Goal: Task Accomplishment & Management: Complete application form

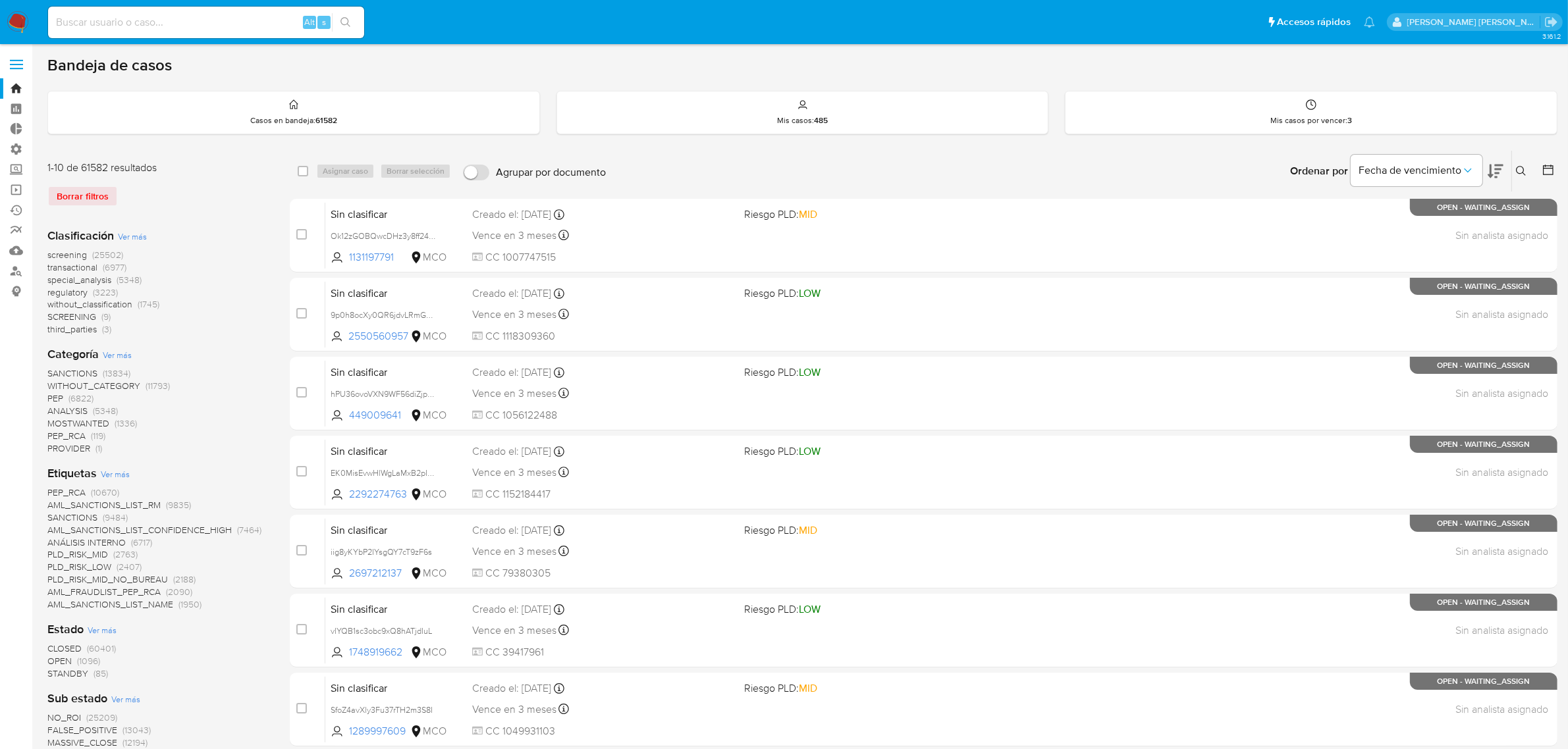
click at [20, 17] on img at bounding box center [18, 23] width 23 height 23
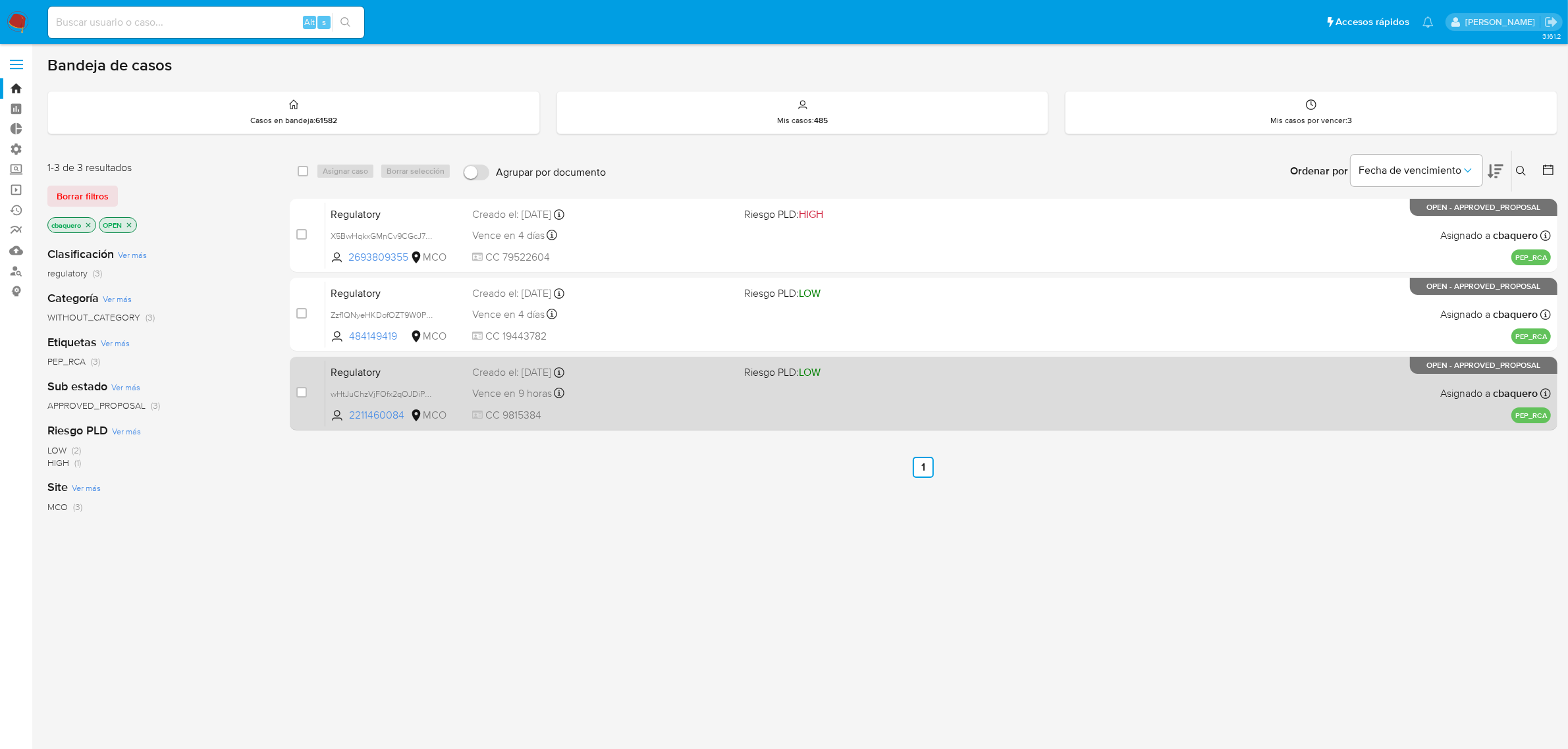
click at [669, 376] on div "Creado el: 22/09/2025 Creado el: 22/09/2025 17:42:27" at bounding box center [603, 372] width 262 height 14
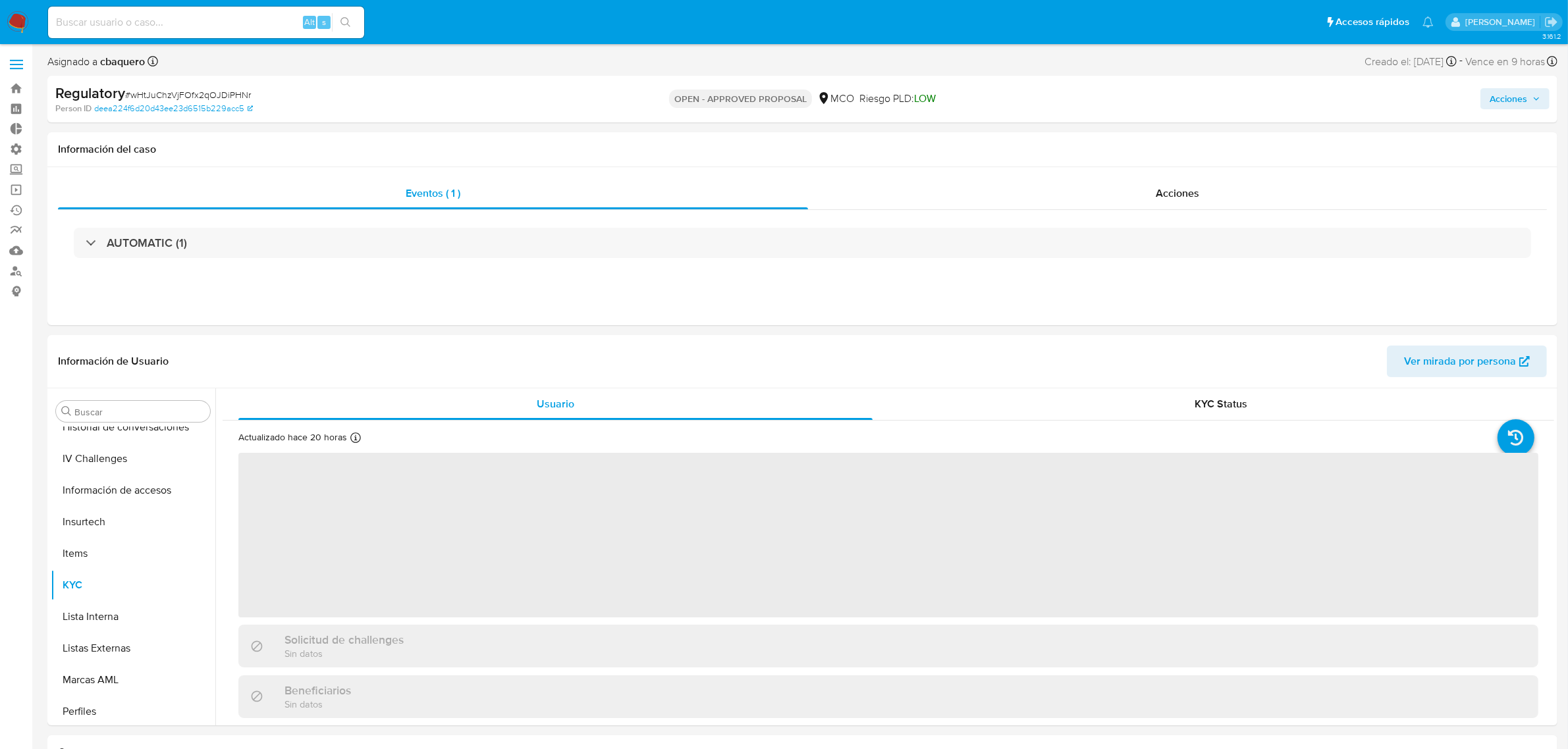
scroll to position [619, 0]
select select "10"
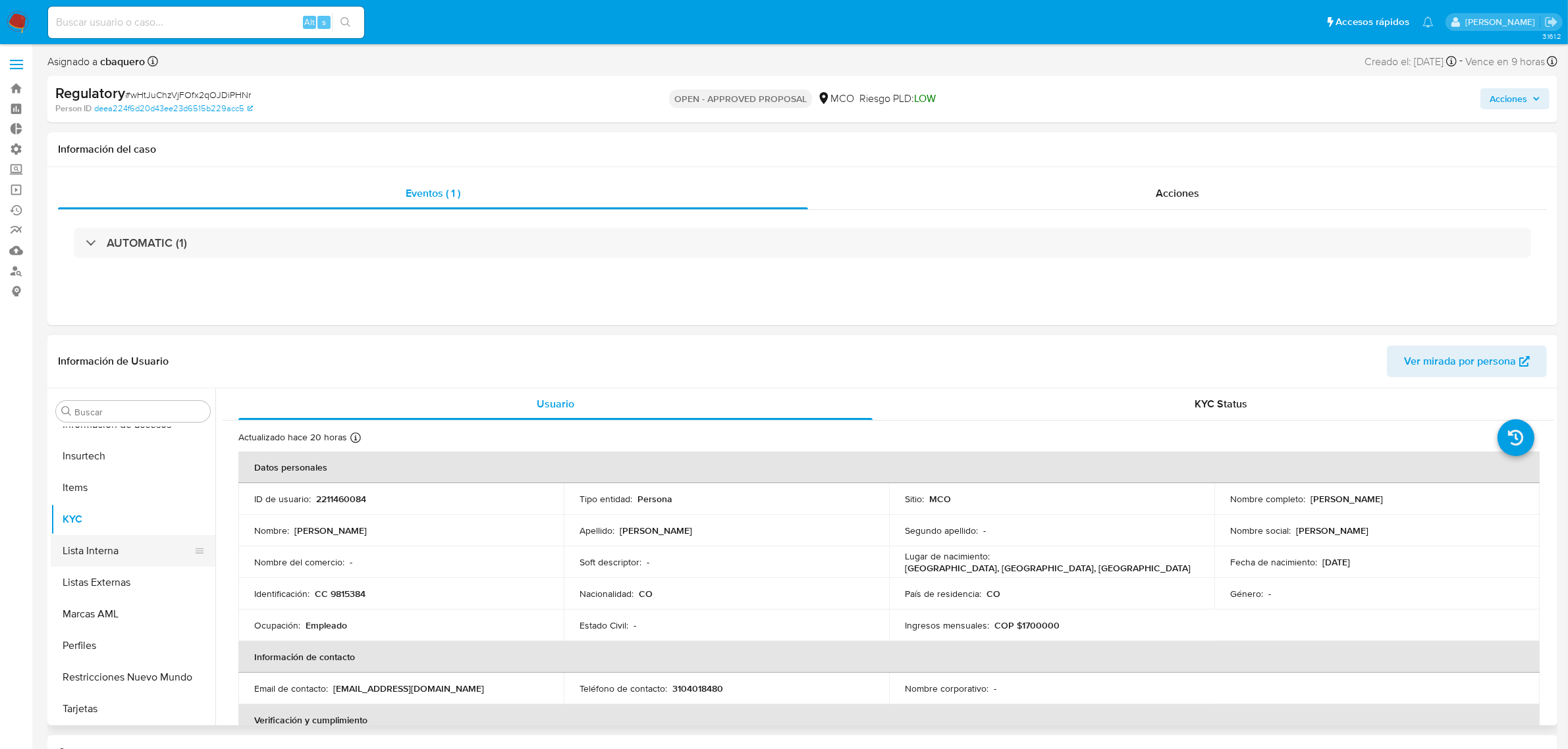
click at [99, 556] on button "Lista Interna" at bounding box center [128, 551] width 154 height 32
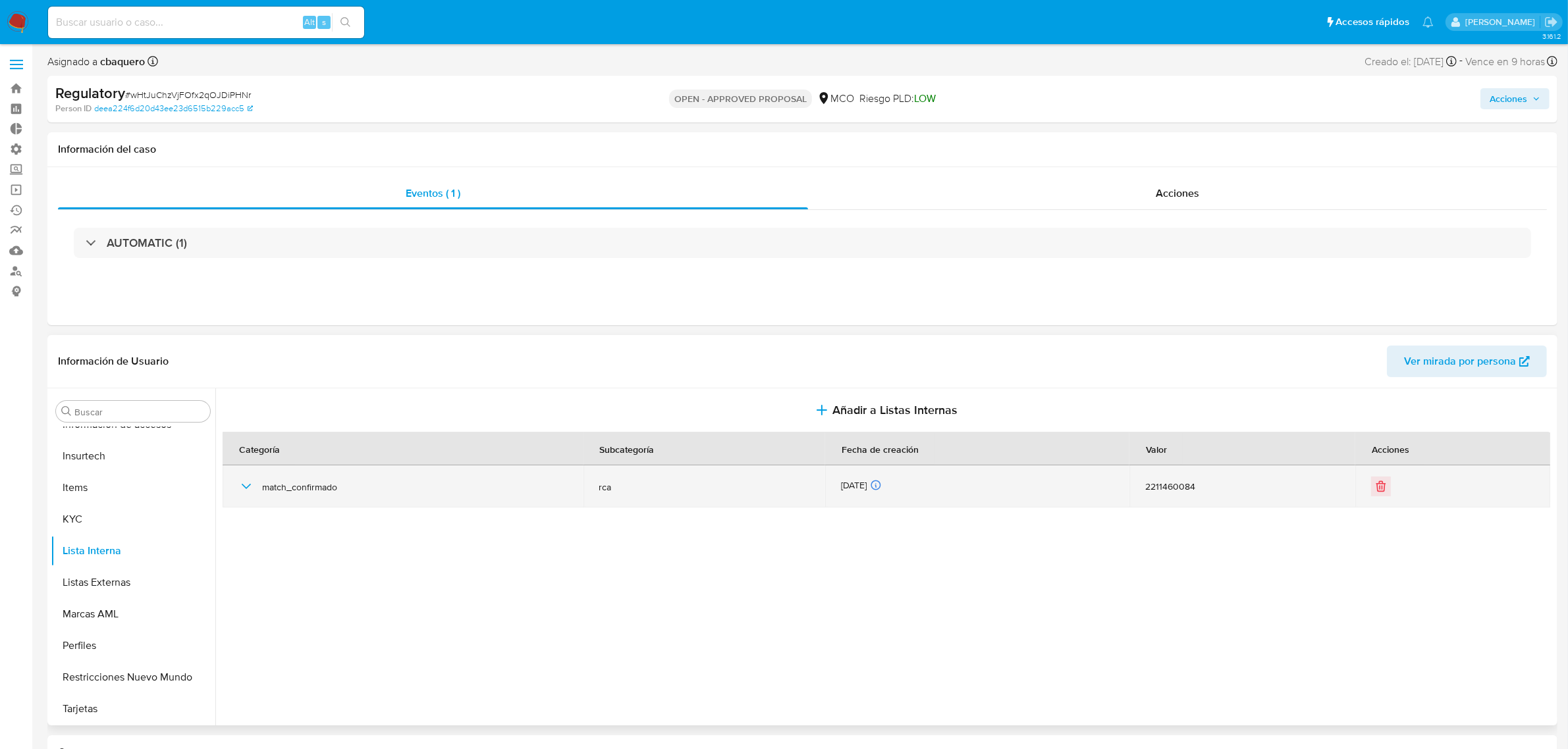
drag, startPoint x: 250, startPoint y: 488, endPoint x: 267, endPoint y: 487, distance: 17.0
click at [250, 488] on icon "button" at bounding box center [246, 486] width 16 height 16
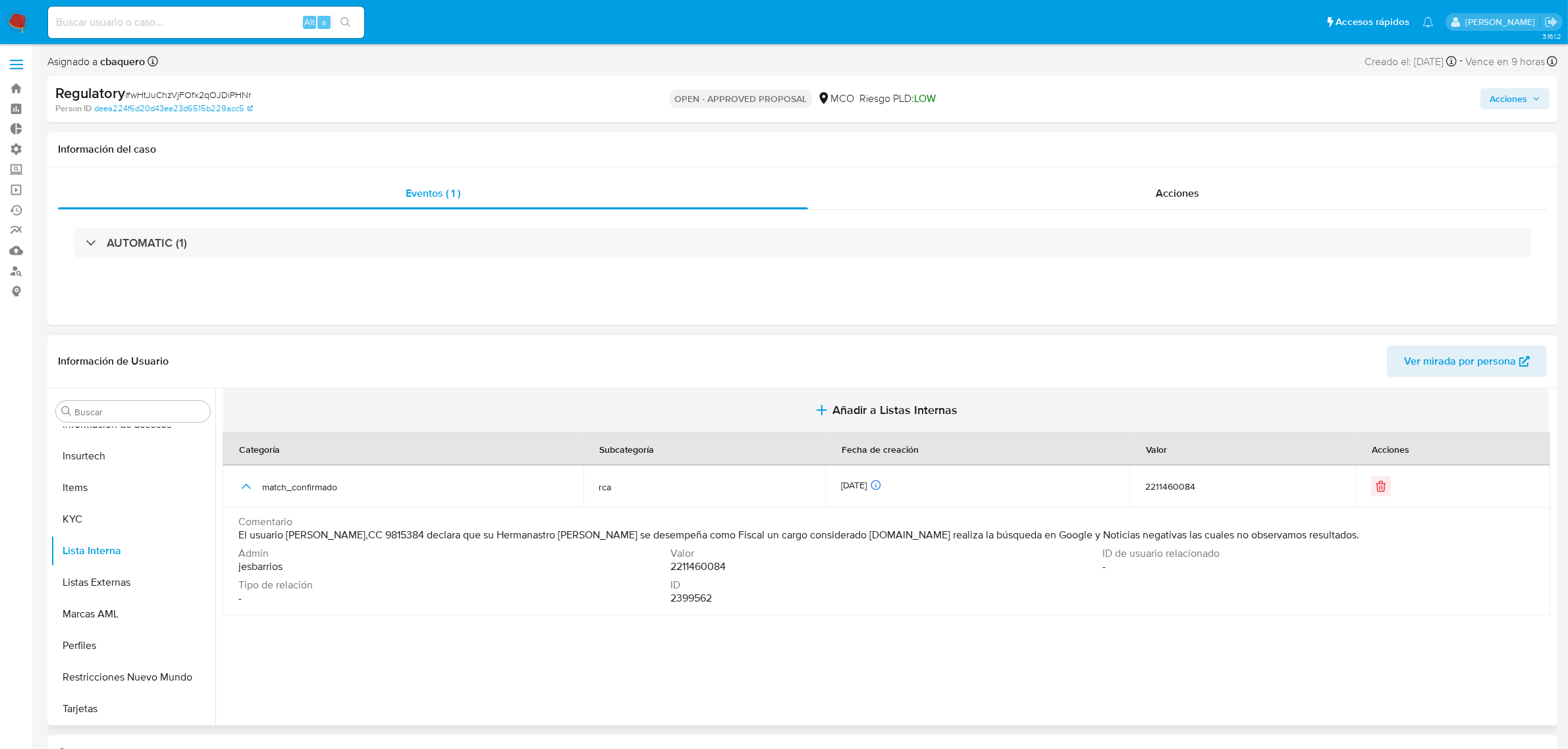
click at [863, 417] on span "Añadir a Listas Internas" at bounding box center [895, 410] width 126 height 14
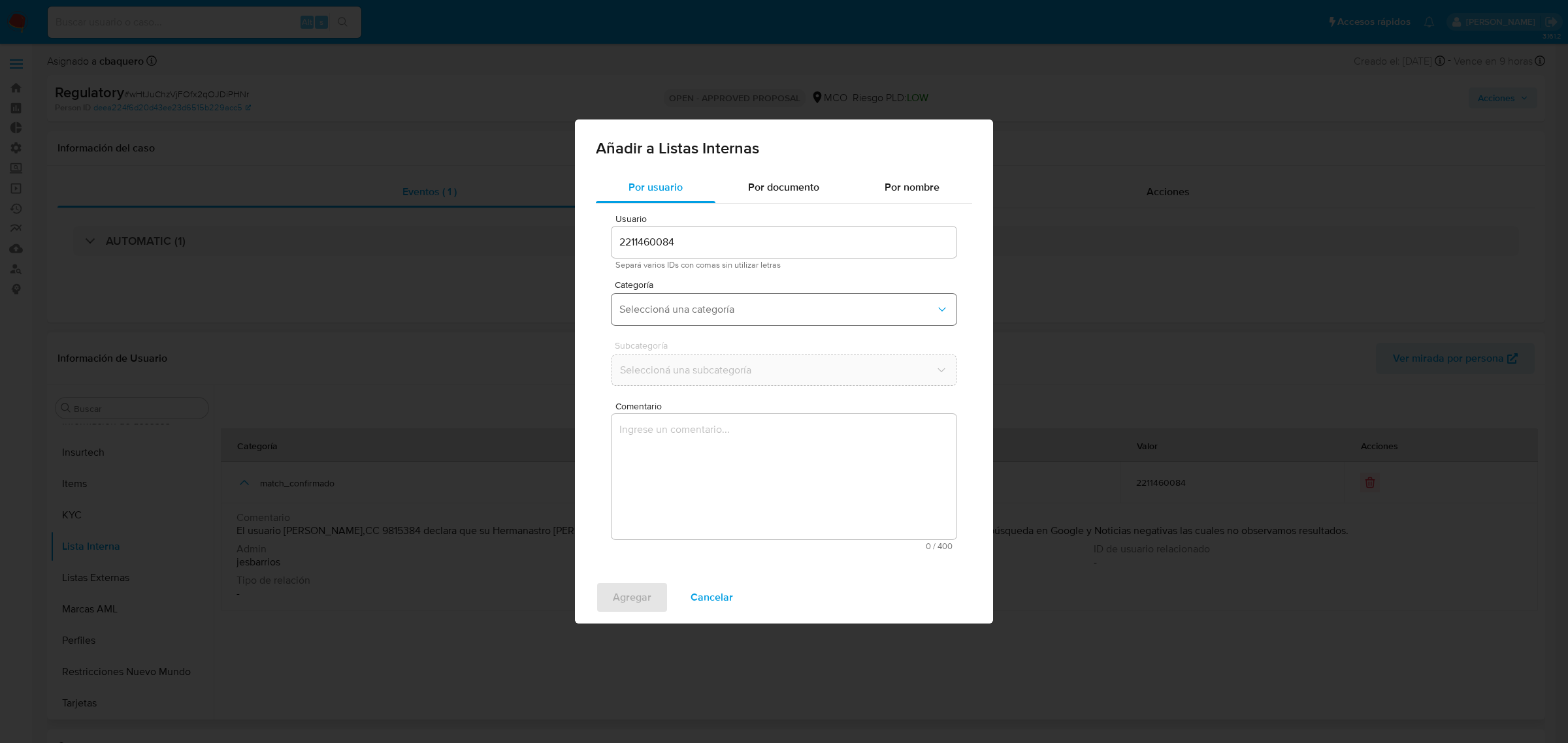
click at [676, 318] on button "Seleccioná una categoría" at bounding box center [784, 310] width 345 height 31
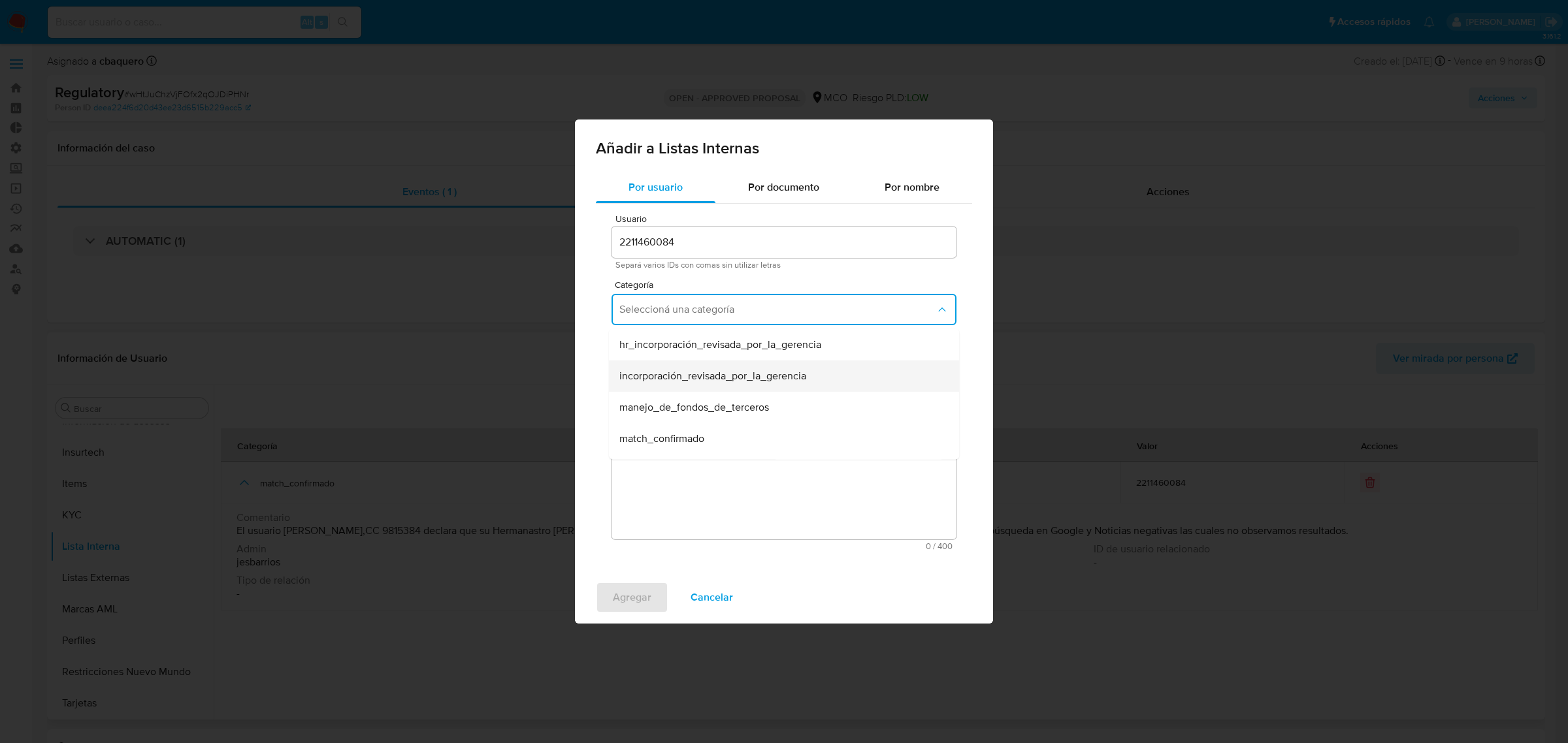
click at [671, 376] on span "incorporación_revisada_por_la_gerencia" at bounding box center [712, 376] width 187 height 13
click at [631, 355] on button "Seleccioná una subcategoría" at bounding box center [784, 370] width 345 height 31
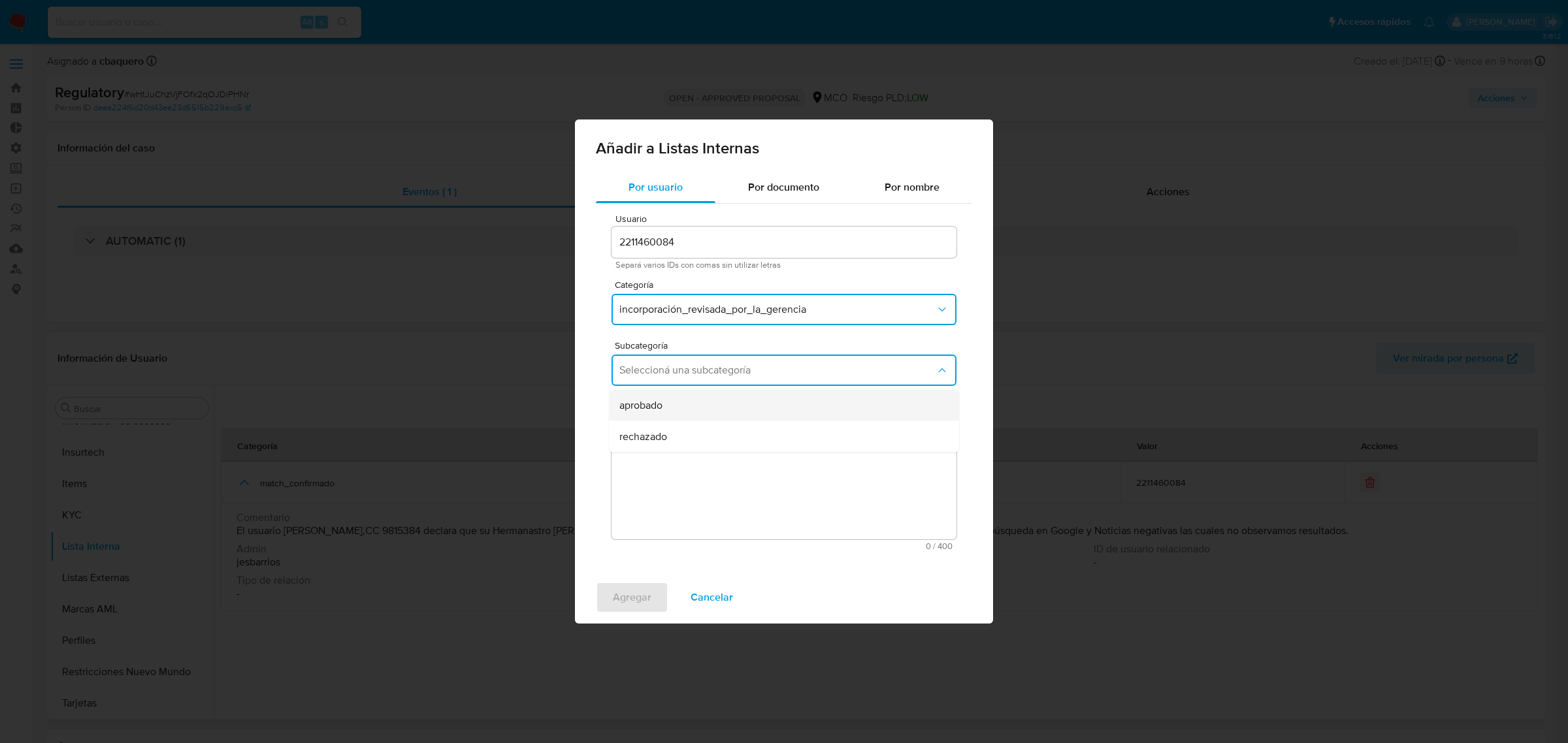
click at [641, 393] on div "aprobado" at bounding box center [780, 406] width 322 height 31
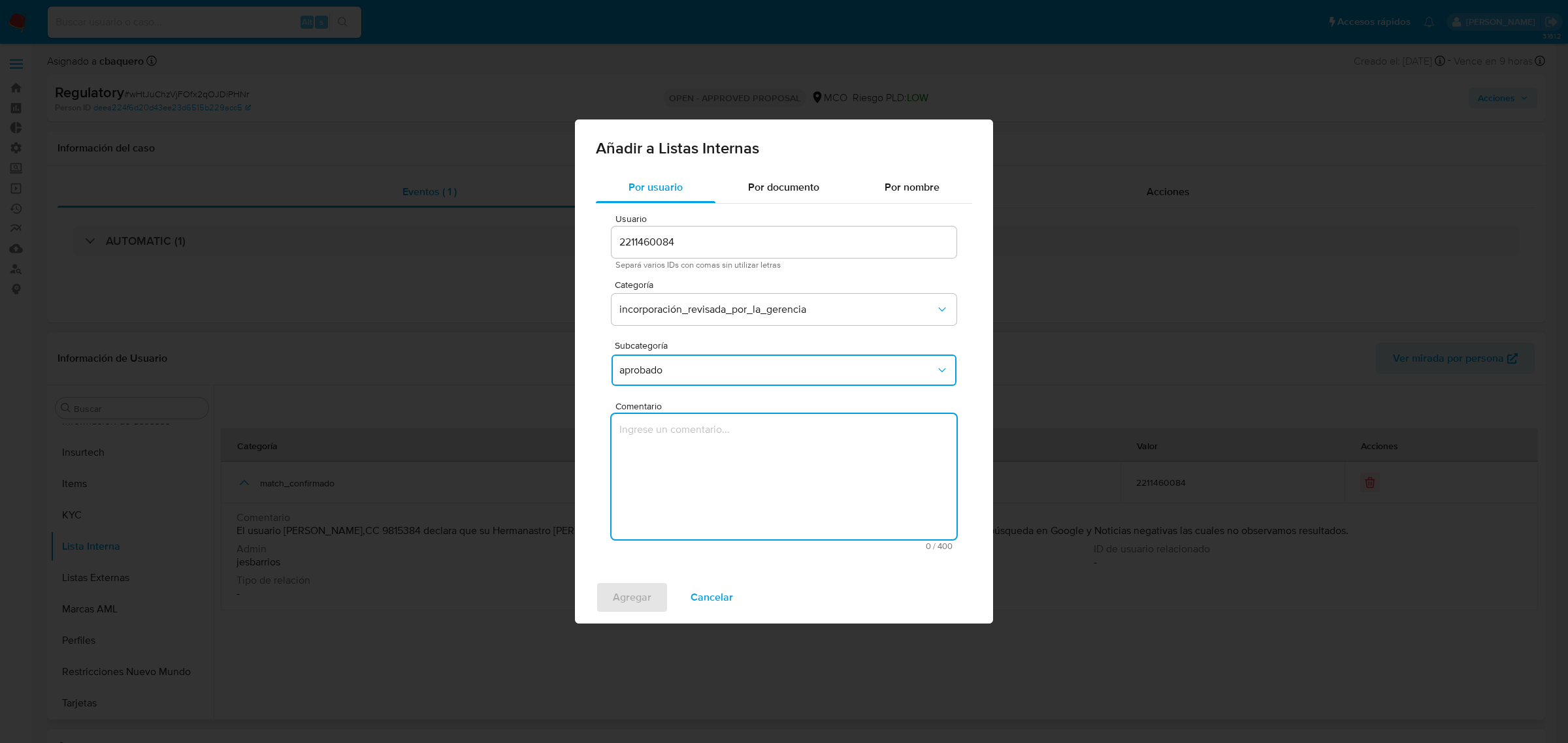
click at [655, 456] on textarea "Comentario" at bounding box center [784, 476] width 345 height 125
click at [742, 431] on textarea "Se aprueba vinculación de PEP al no encontrar evidencia de noticias negativas" at bounding box center [784, 476] width 345 height 125
click at [747, 431] on textarea "Se aprueba vinculación de PEP al no encontrar evidencia de noticias negativas" at bounding box center [784, 476] width 345 height 125
click at [747, 431] on textarea "Se aprueba vinculación de RCA al no encontrar evidencia de noticias negativas" at bounding box center [784, 476] width 345 height 125
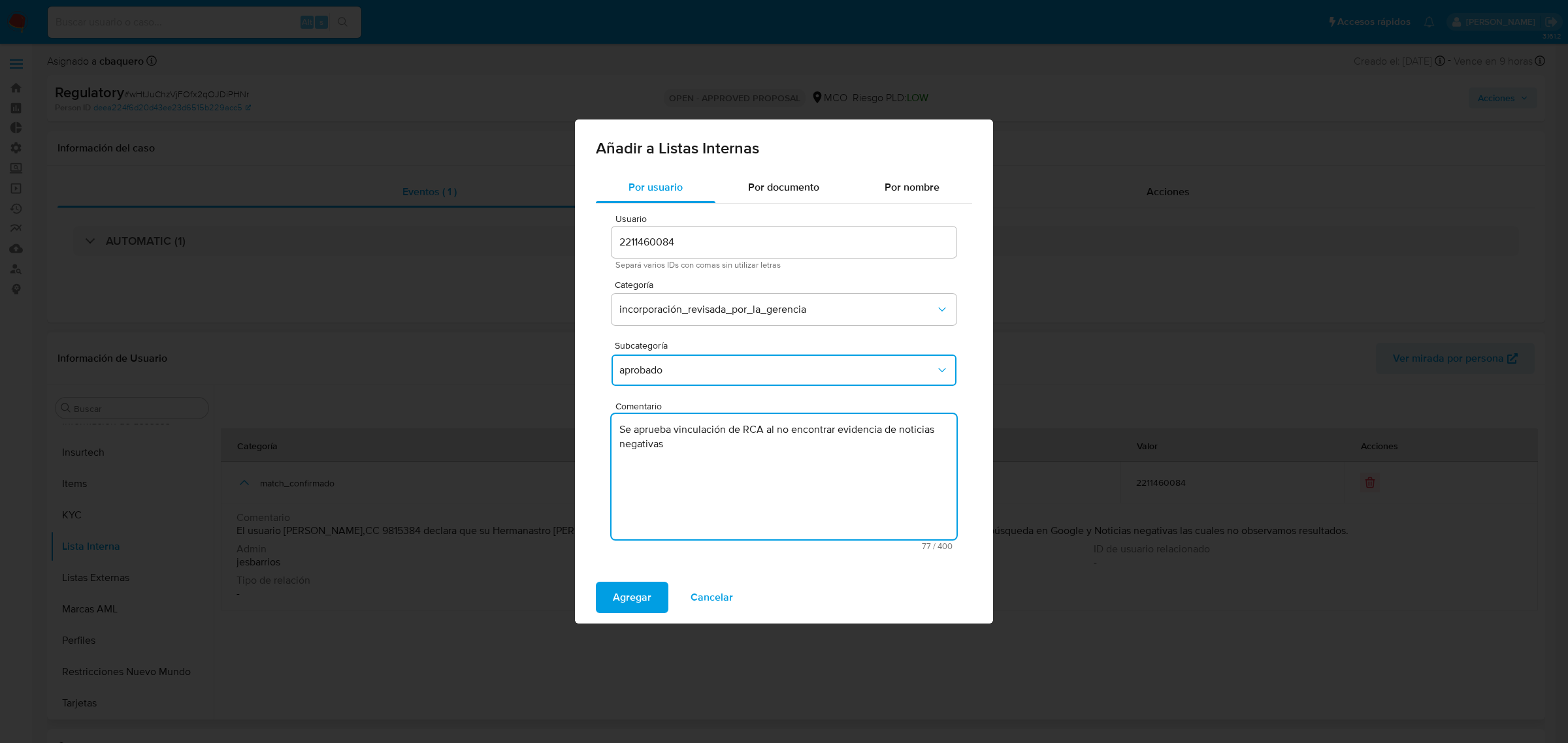
click at [747, 431] on textarea "Se aprueba vinculación de RCA al no encontrar evidencia de noticias negativas" at bounding box center [784, 476] width 345 height 125
type textarea "Se aprueba vinculación de RCA al no encontrar evidencia de noticias negativas"
click at [602, 598] on button "Agregar" at bounding box center [631, 598] width 73 height 31
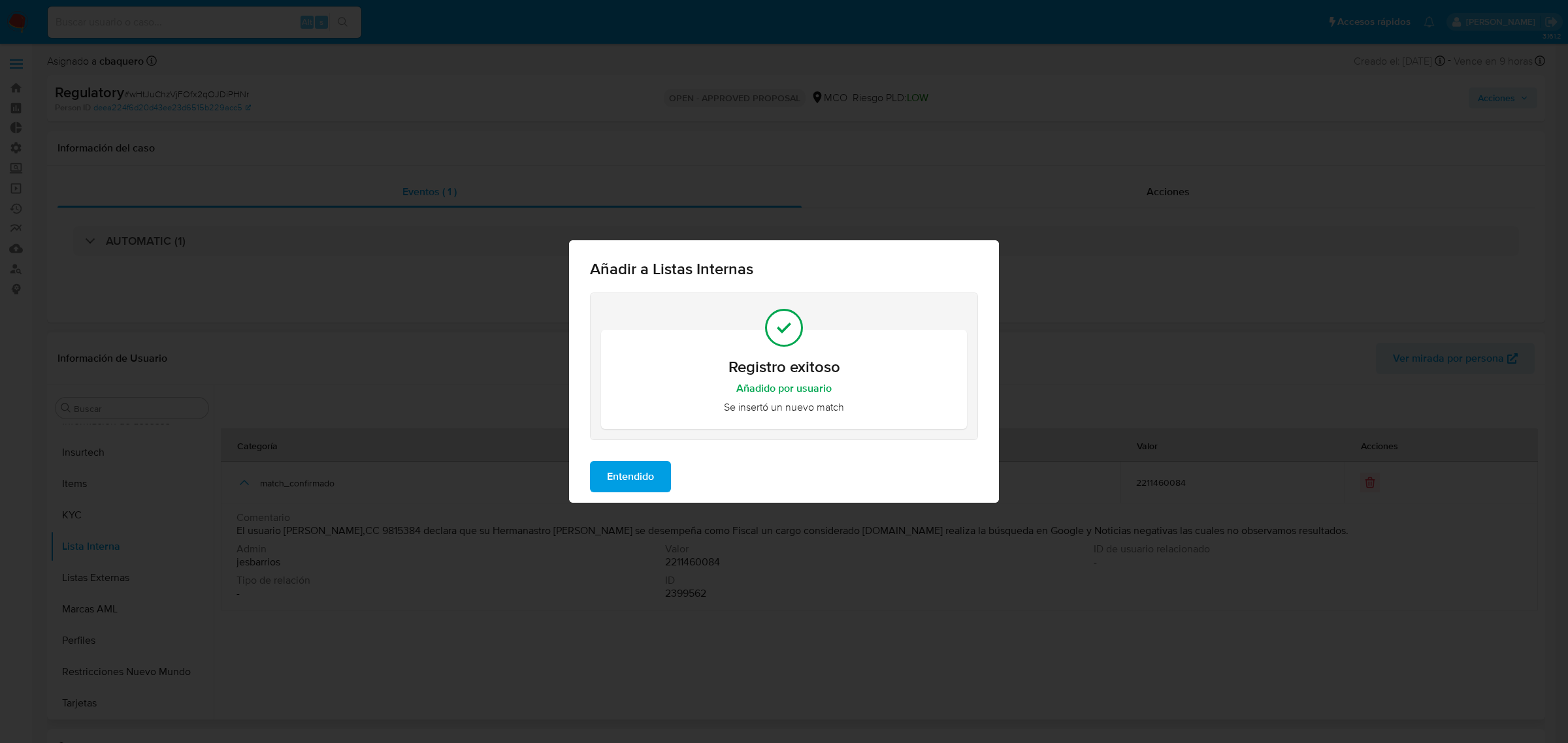
click at [629, 480] on span "Entendido" at bounding box center [630, 477] width 47 height 28
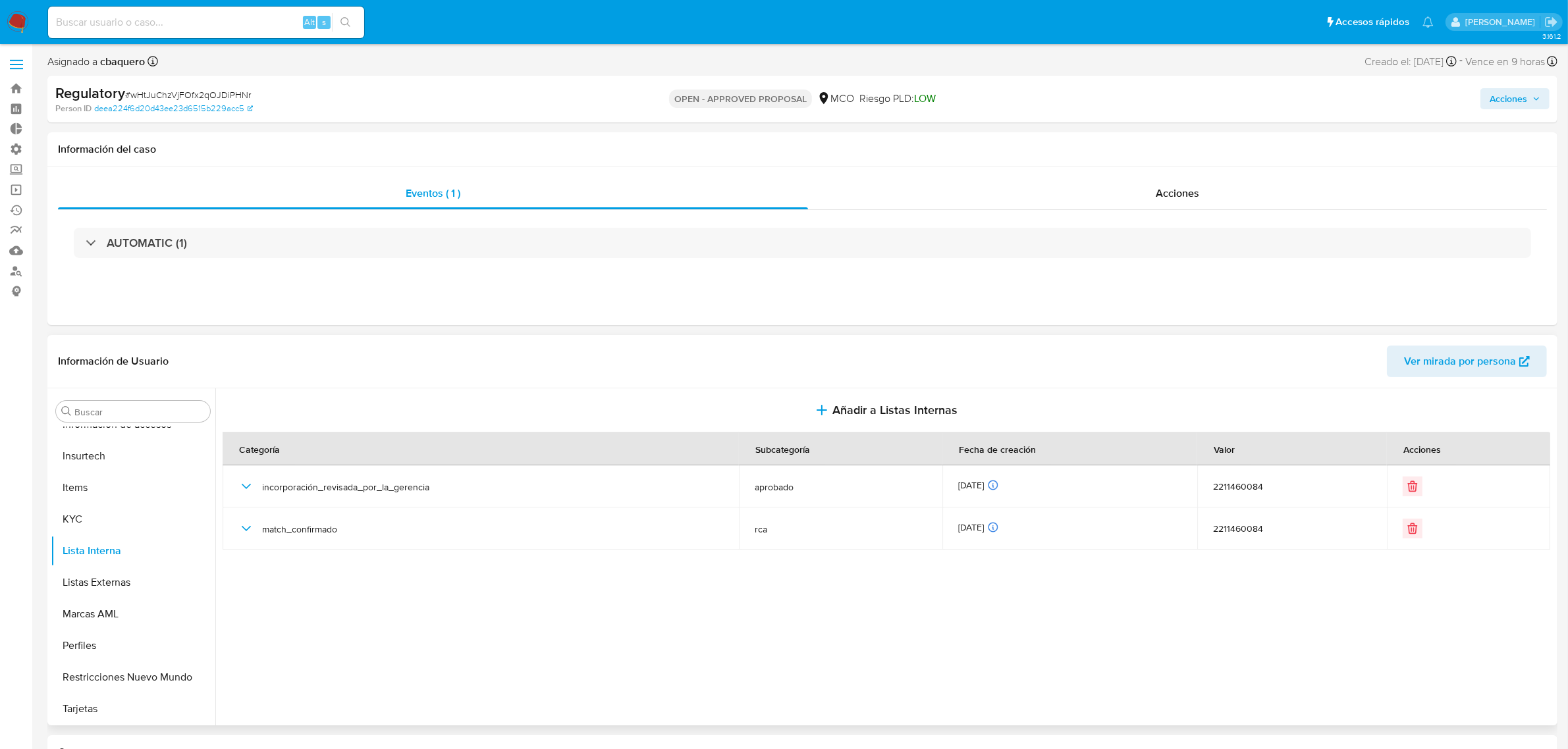
click at [1492, 109] on span "Acciones" at bounding box center [1508, 99] width 38 height 21
click at [1123, 138] on span "Resolución del caso" at bounding box center [1141, 141] width 95 height 15
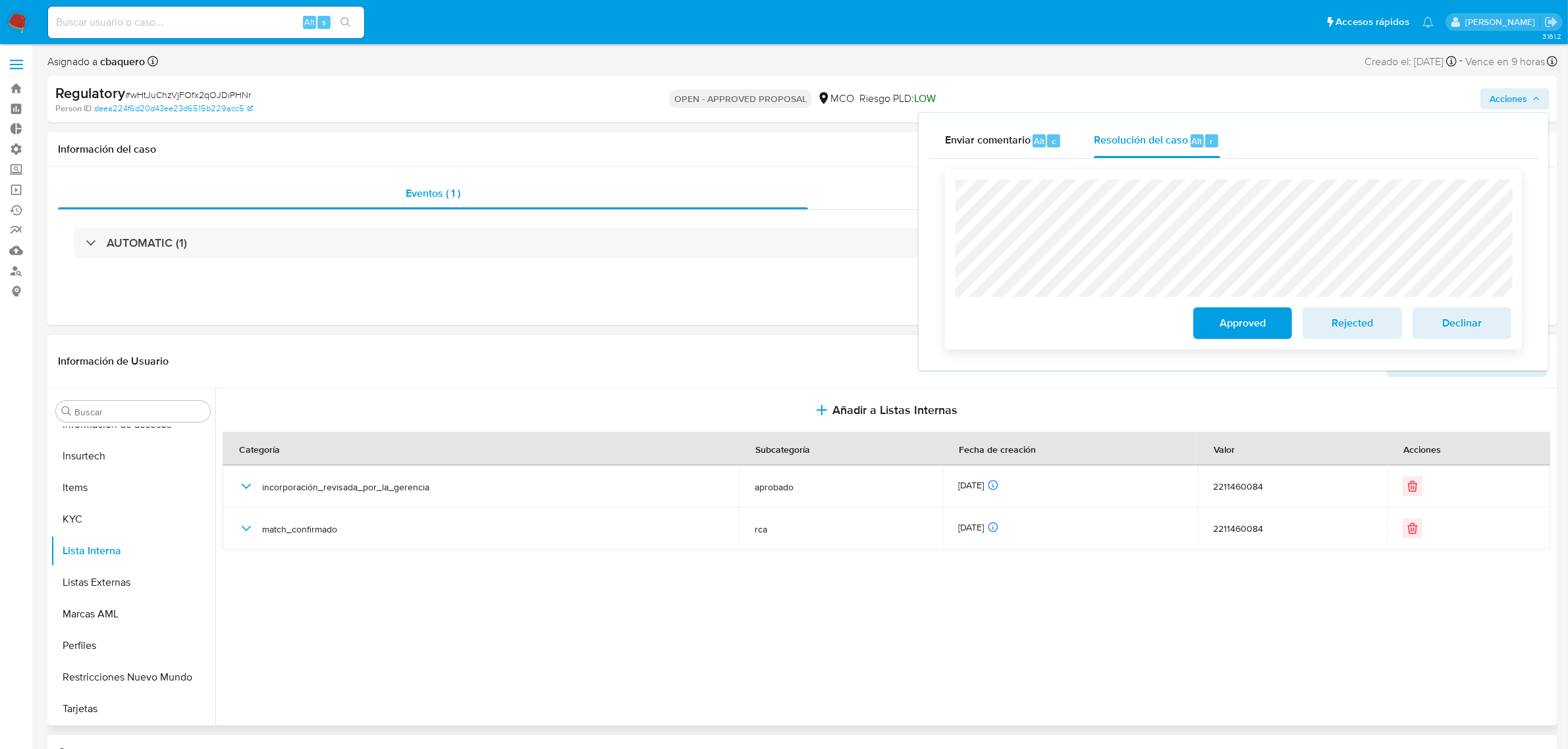
click at [1225, 330] on span "Approved" at bounding box center [1242, 323] width 64 height 29
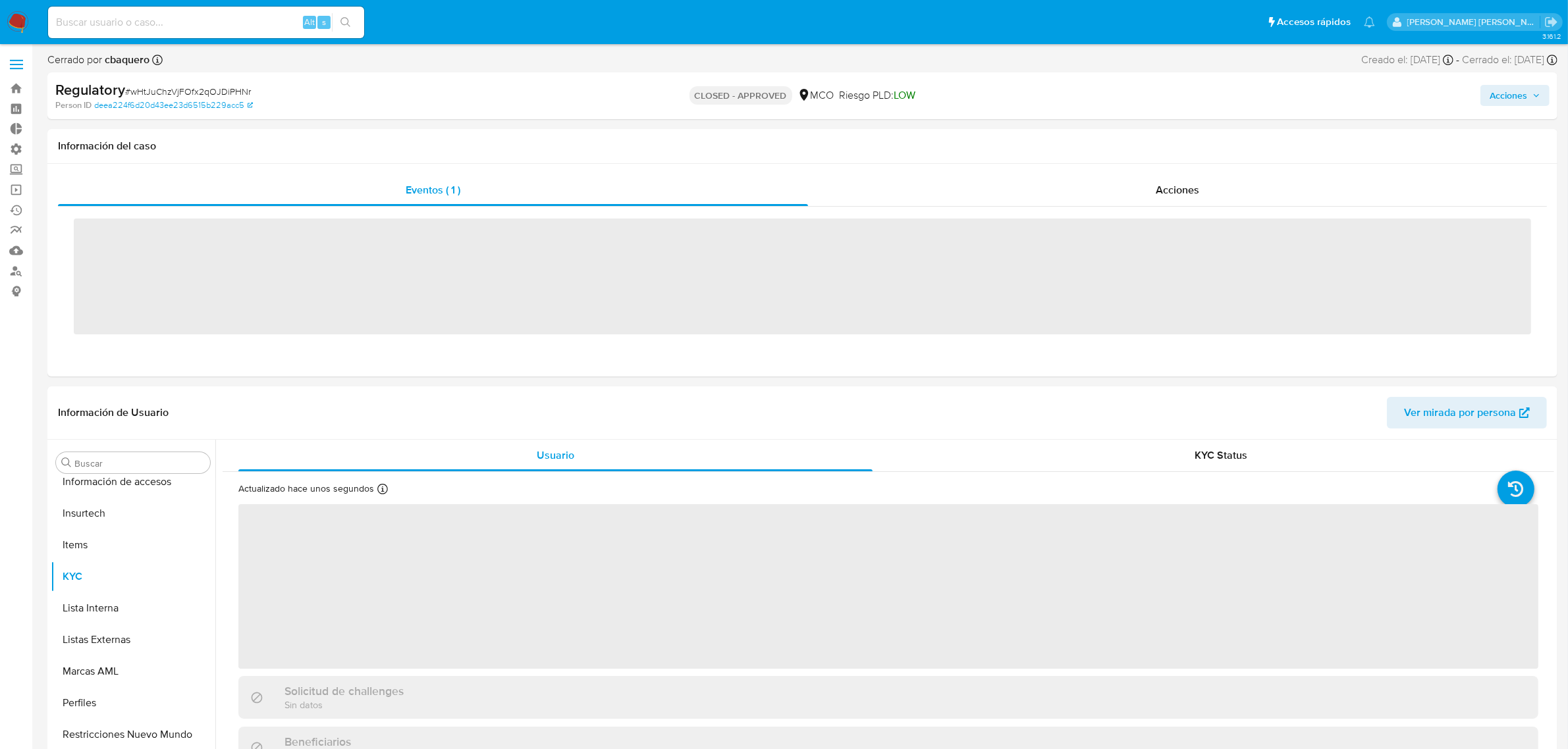
scroll to position [619, 0]
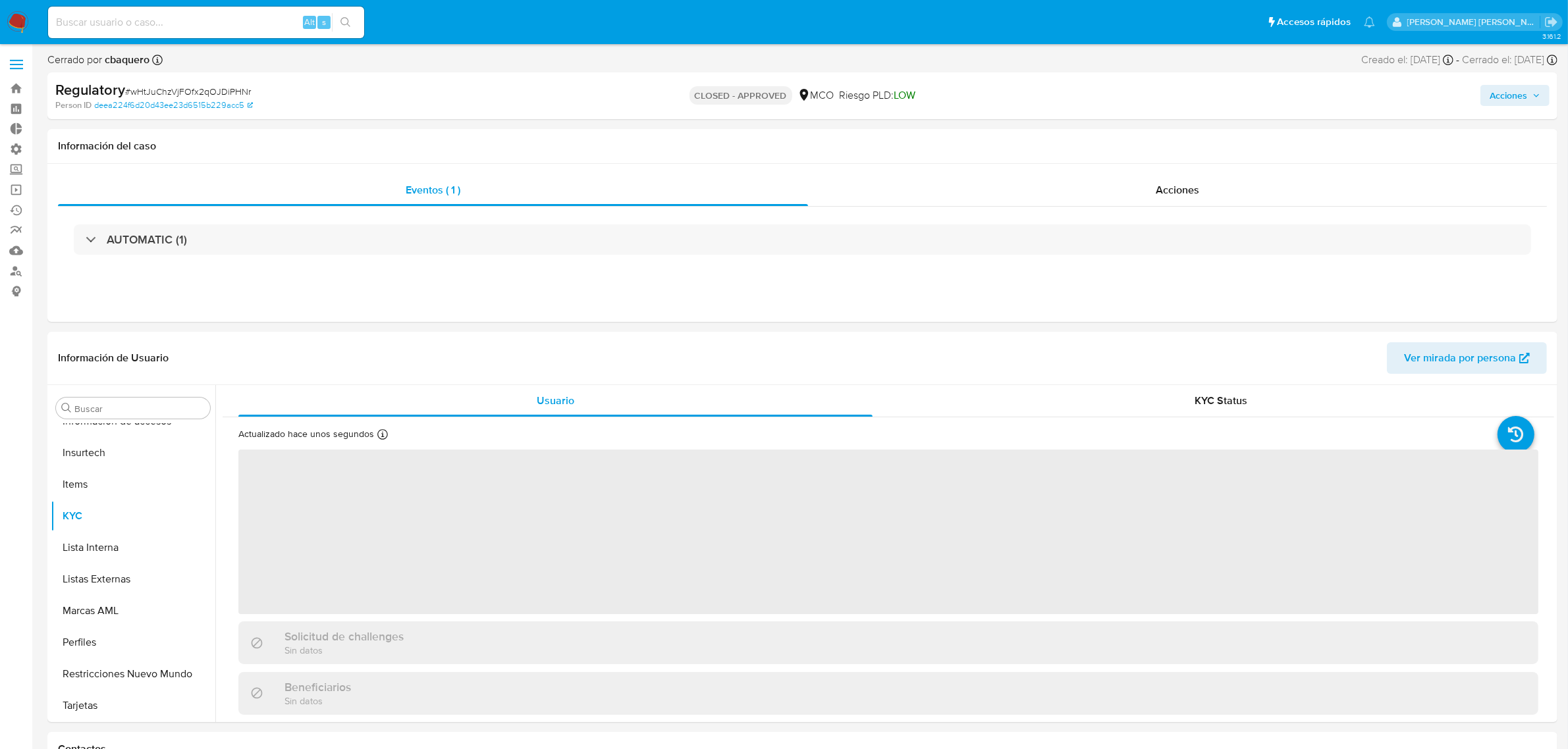
select select "10"
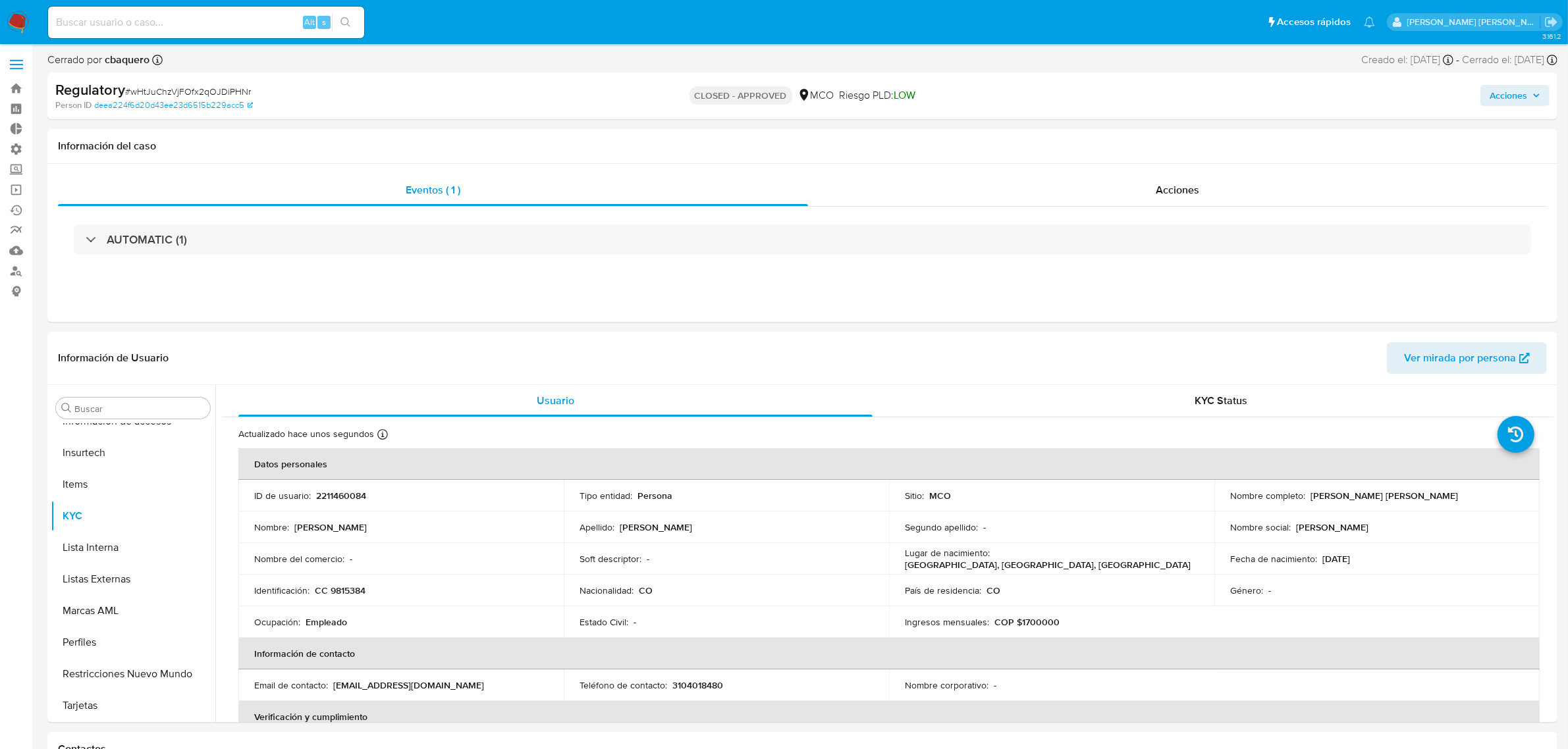
click at [1493, 94] on span "Acciones" at bounding box center [1508, 95] width 38 height 21
click at [1173, 141] on span "Resolución del caso" at bounding box center [1141, 138] width 95 height 15
click at [735, 376] on div "Información de Usuario Ver mirada por persona" at bounding box center [802, 358] width 1510 height 54
click at [11, 30] on img at bounding box center [18, 23] width 23 height 23
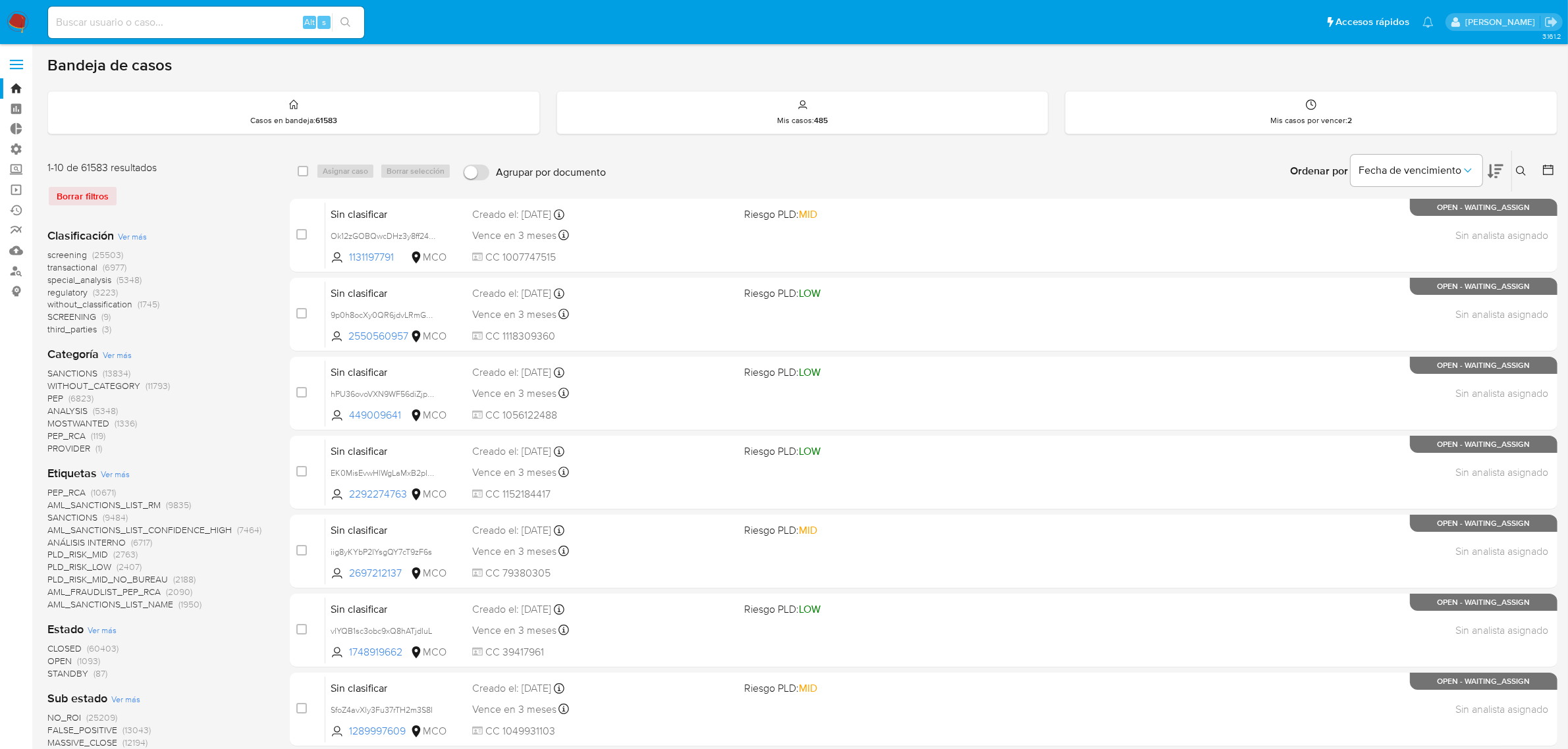
click at [21, 63] on label at bounding box center [17, 64] width 33 height 28
click at [0, 0] on input "checkbox" at bounding box center [0, 0] width 0 height 0
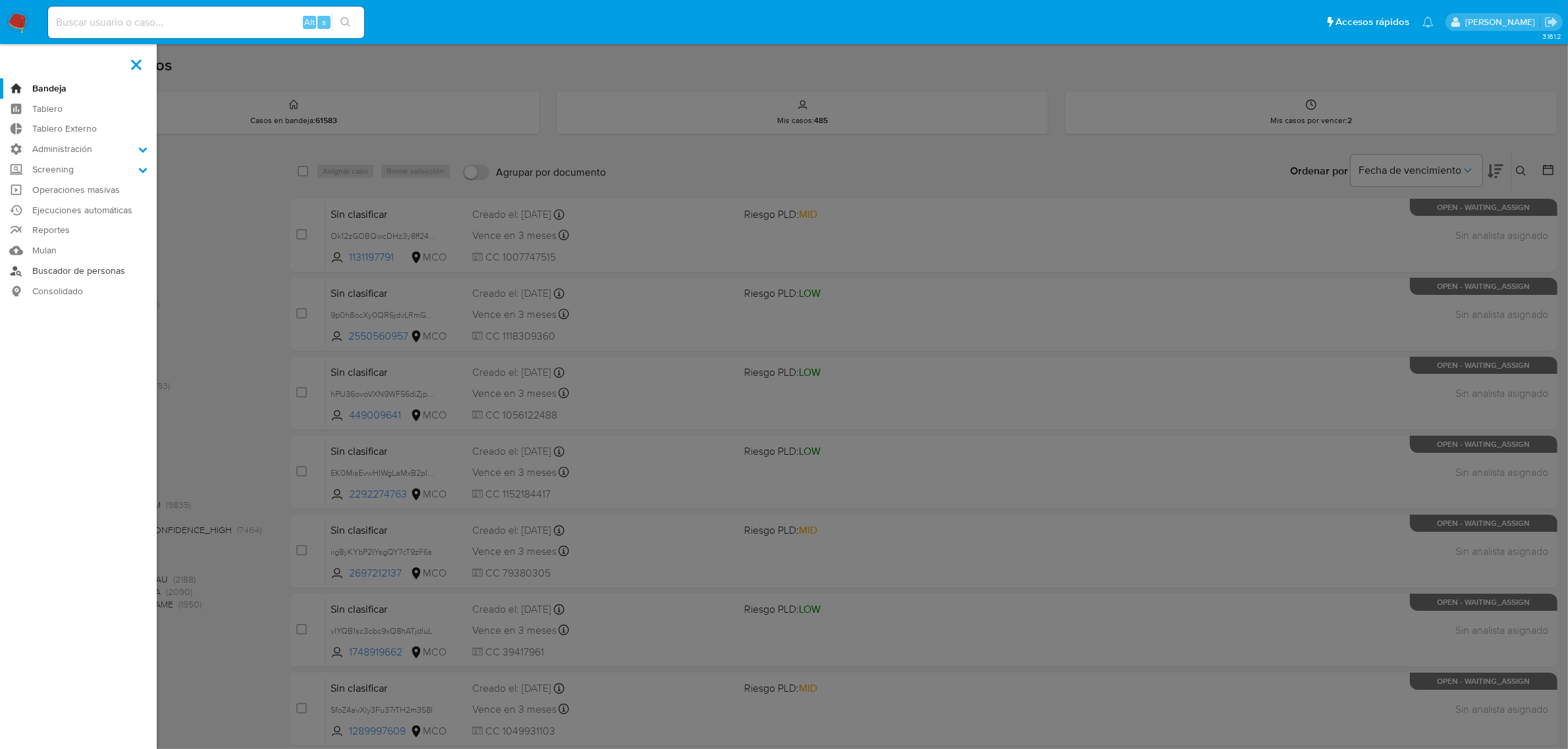
click at [51, 273] on link "Buscador de personas" at bounding box center [78, 271] width 156 height 20
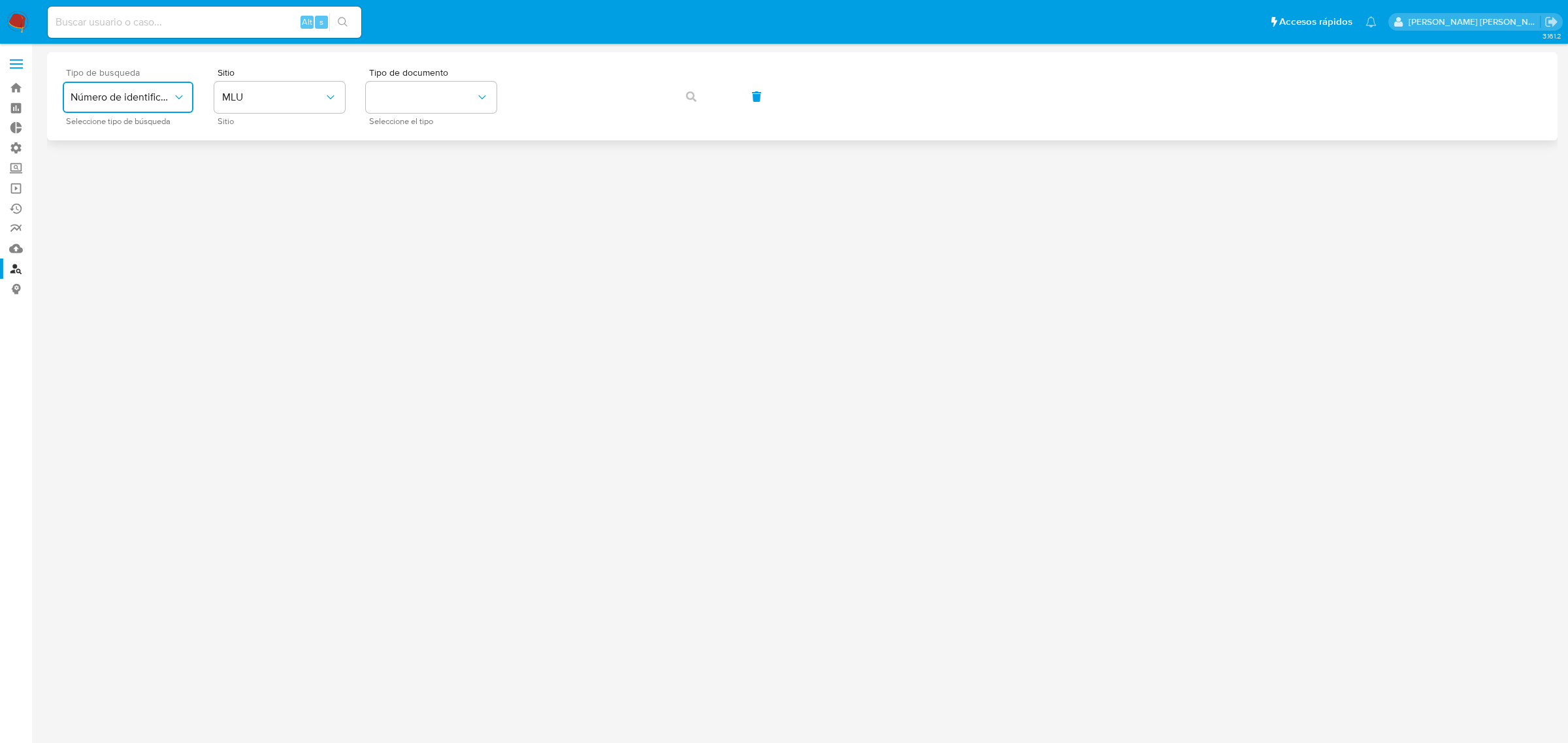
click at [170, 111] on button "Número de identificación" at bounding box center [128, 97] width 130 height 31
click at [170, 123] on div "Número de identificación" at bounding box center [124, 139] width 107 height 44
drag, startPoint x: 291, startPoint y: 83, endPoint x: 291, endPoint y: 90, distance: 7.0
click at [291, 90] on button "site_id" at bounding box center [280, 97] width 130 height 31
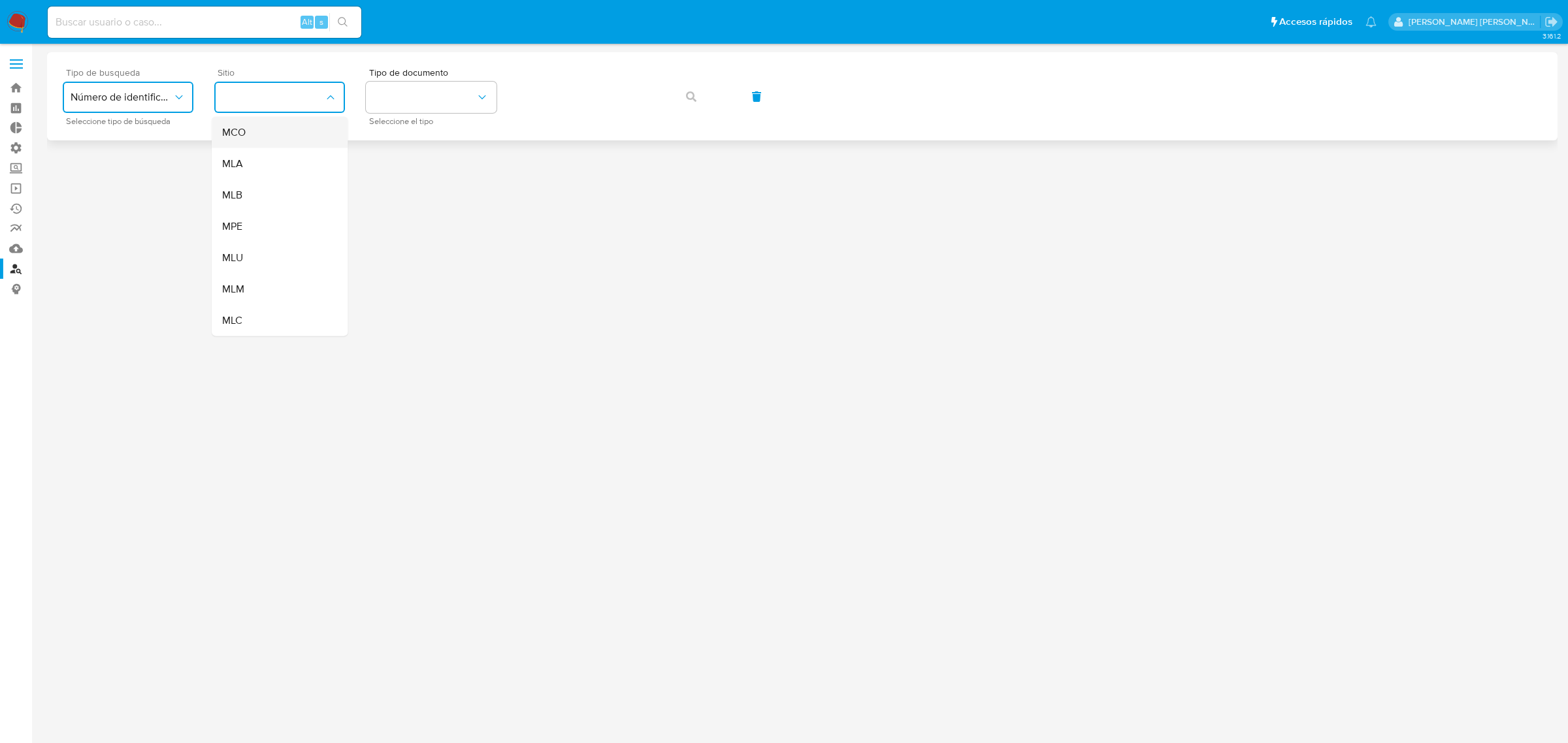
click at [279, 134] on div "MCO" at bounding box center [275, 133] width 107 height 31
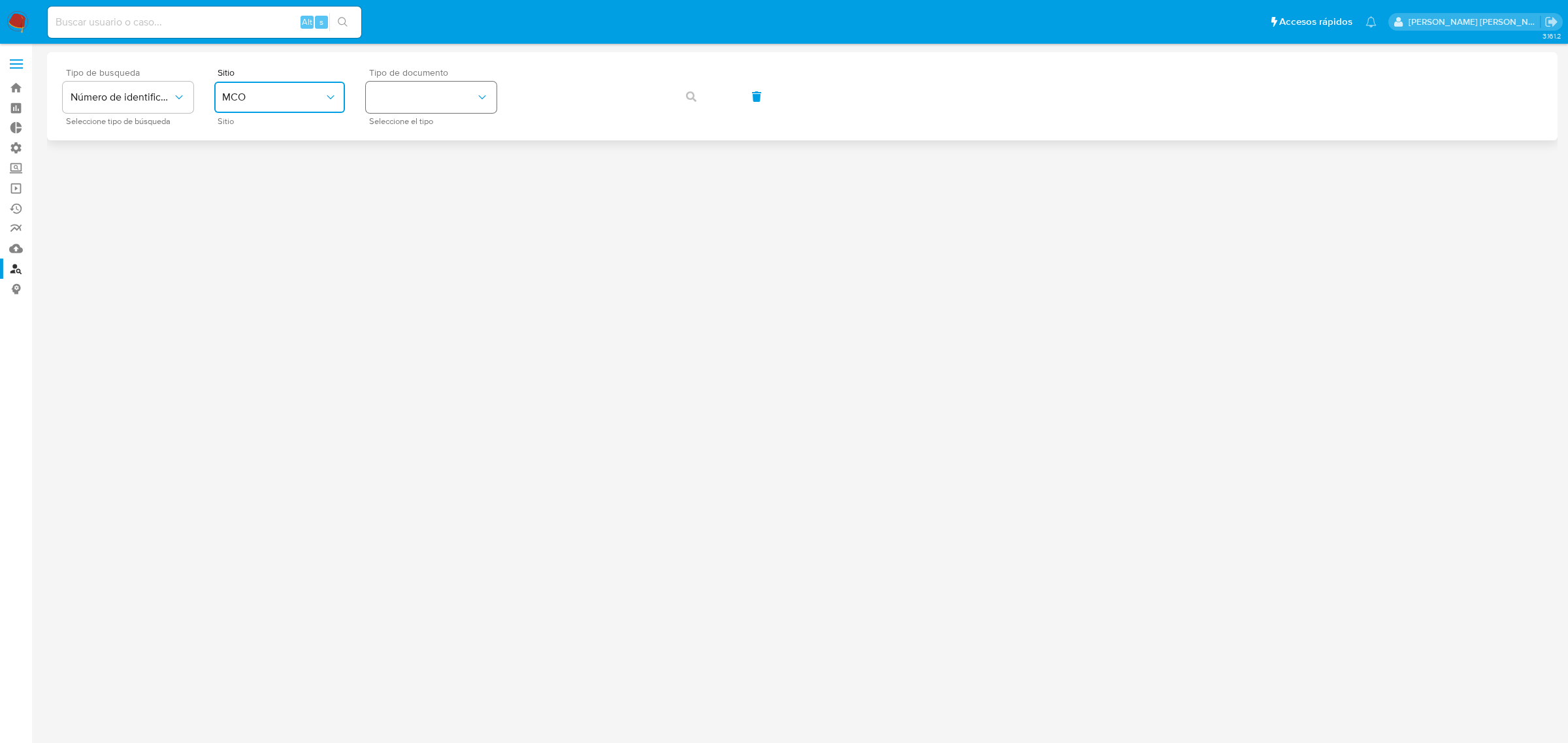
click at [370, 92] on button "identificationType" at bounding box center [431, 97] width 130 height 31
click at [458, 135] on div "CC CC" at bounding box center [427, 139] width 107 height 44
click at [700, 94] on button "button" at bounding box center [691, 97] width 44 height 31
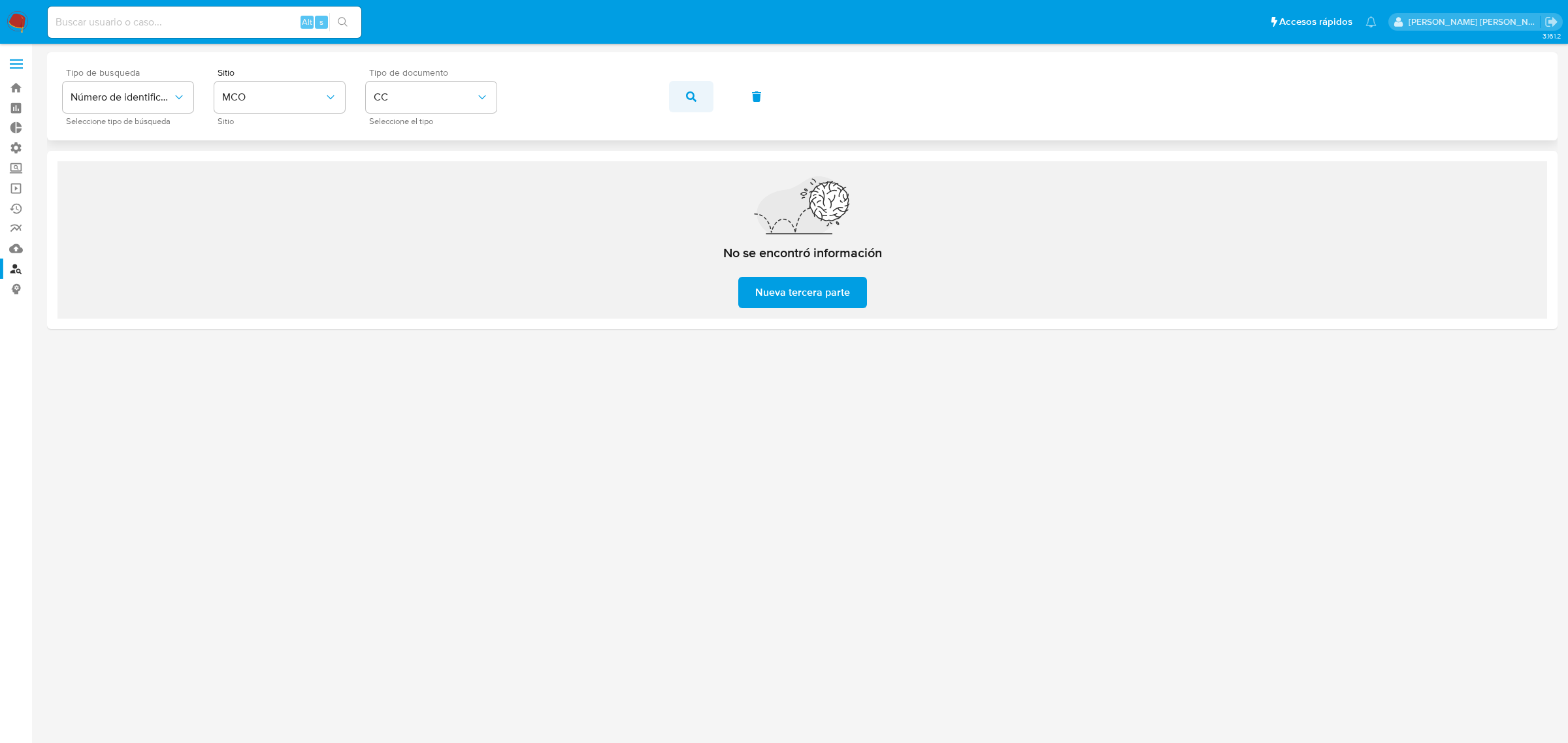
click at [680, 96] on button "button" at bounding box center [691, 97] width 44 height 31
